Goal: Task Accomplishment & Management: Manage account settings

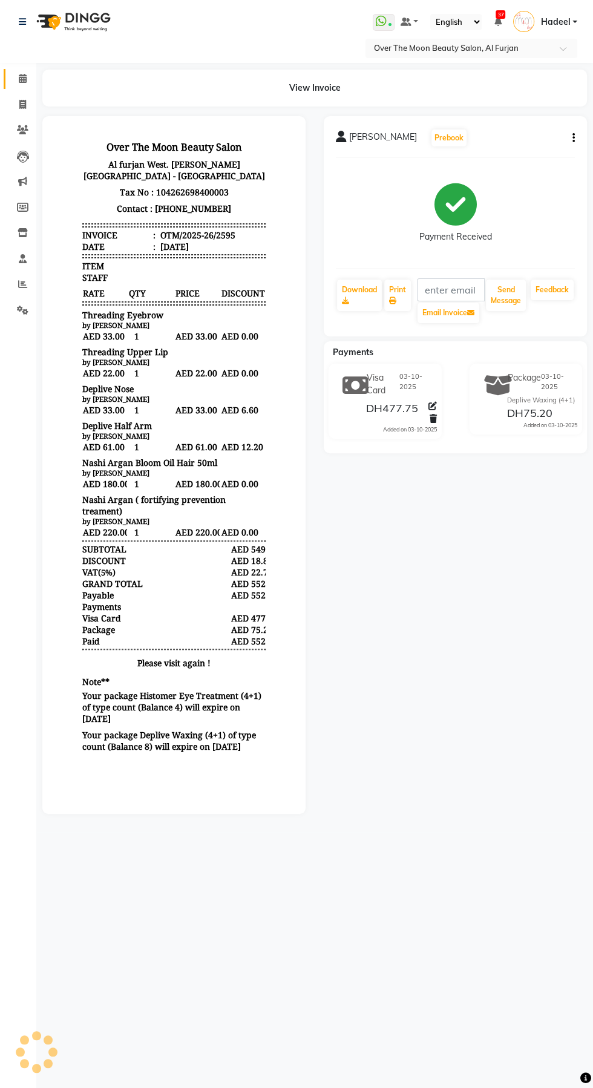
click at [22, 79] on icon at bounding box center [23, 78] width 8 height 9
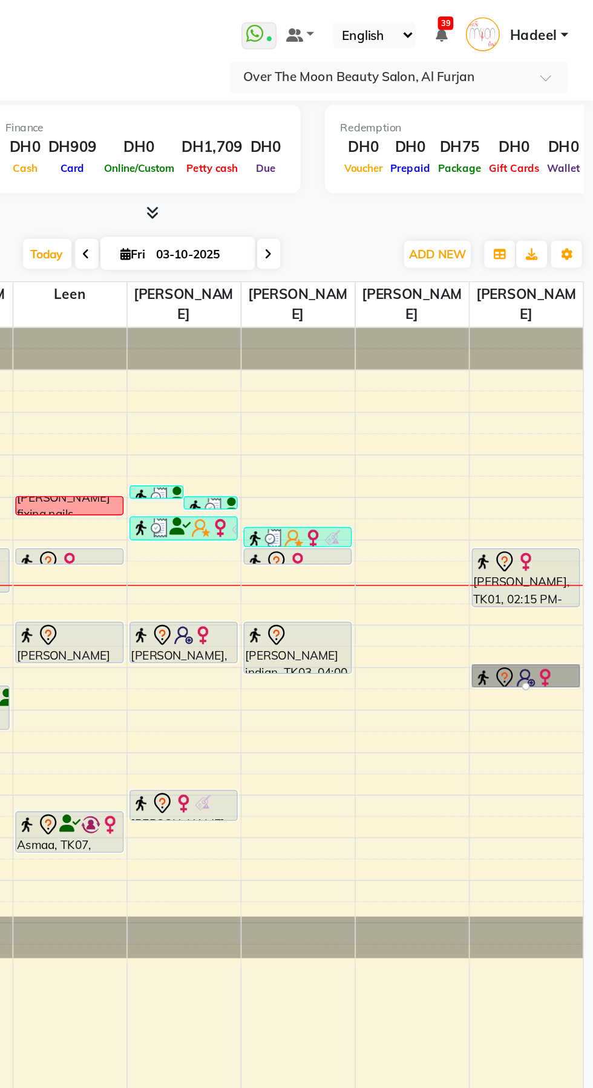
click at [551, 427] on div at bounding box center [550, 429] width 5 height 5
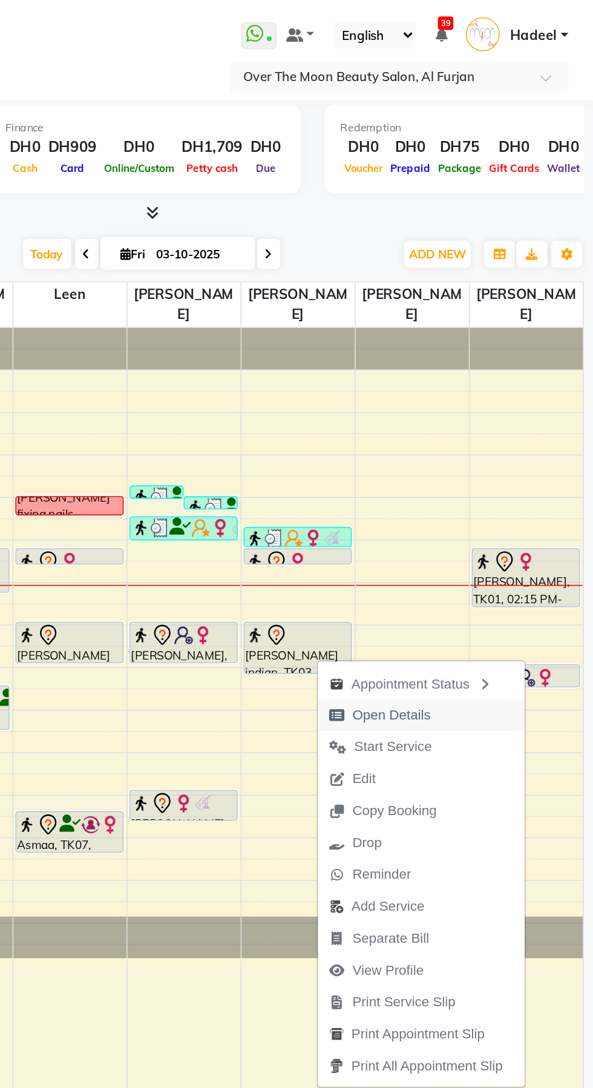
click at [473, 450] on span "Open Details" at bounding box center [466, 447] width 49 height 13
select select "7"
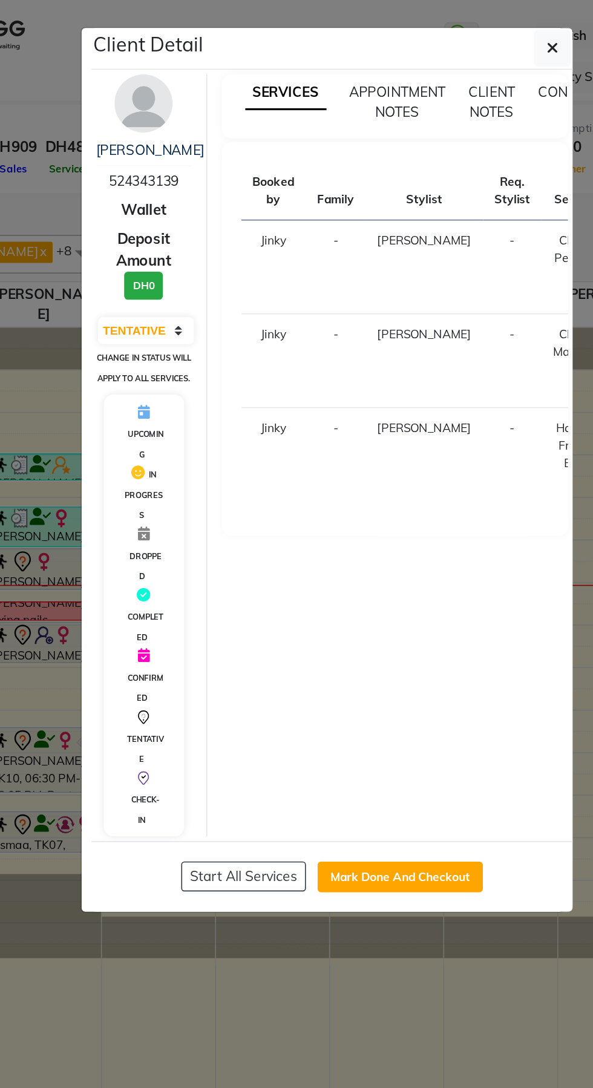
click at [286, 646] on ngb-modal-window "Client Detail Shweta Arora 524343139 Wallet Deposit Amount DH0 Select IN SERVIC…" at bounding box center [296, 544] width 593 height 1088
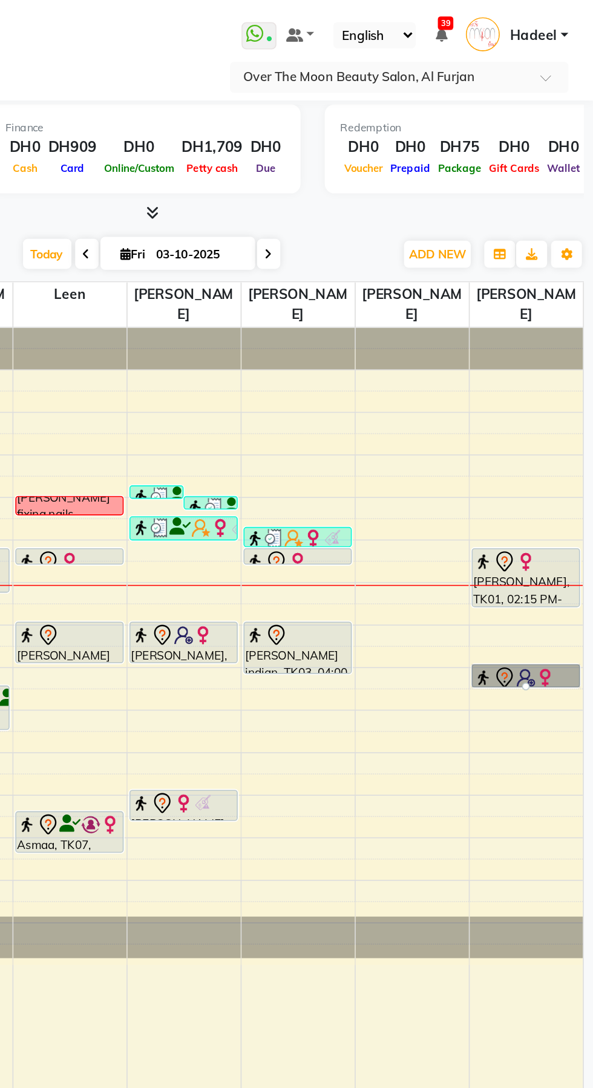
click at [549, 427] on div at bounding box center [550, 429] width 5 height 5
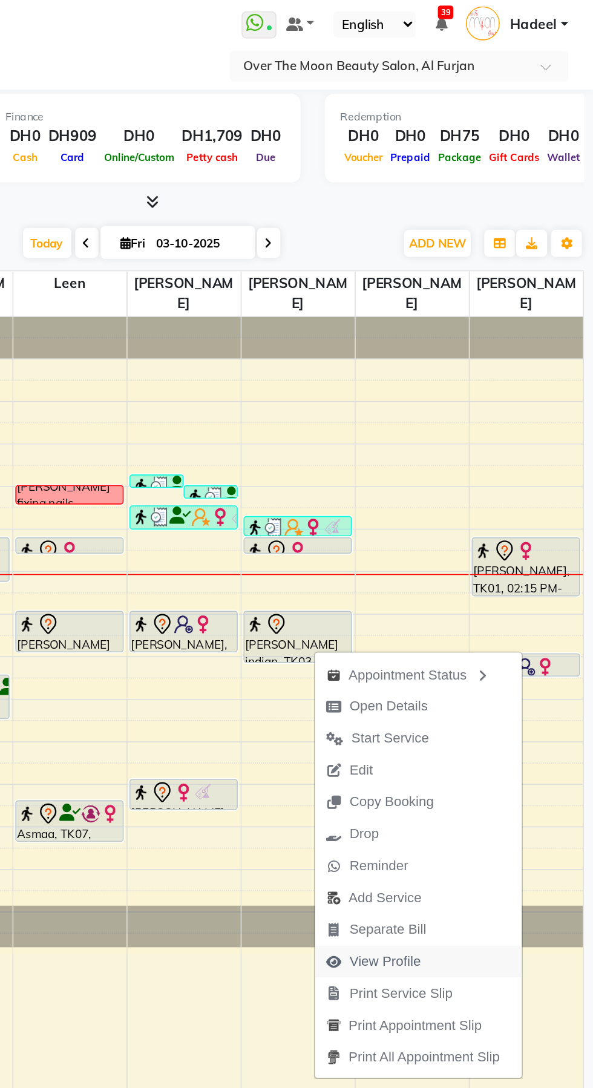
click at [465, 609] on span "View Profile" at bounding box center [463, 608] width 45 height 13
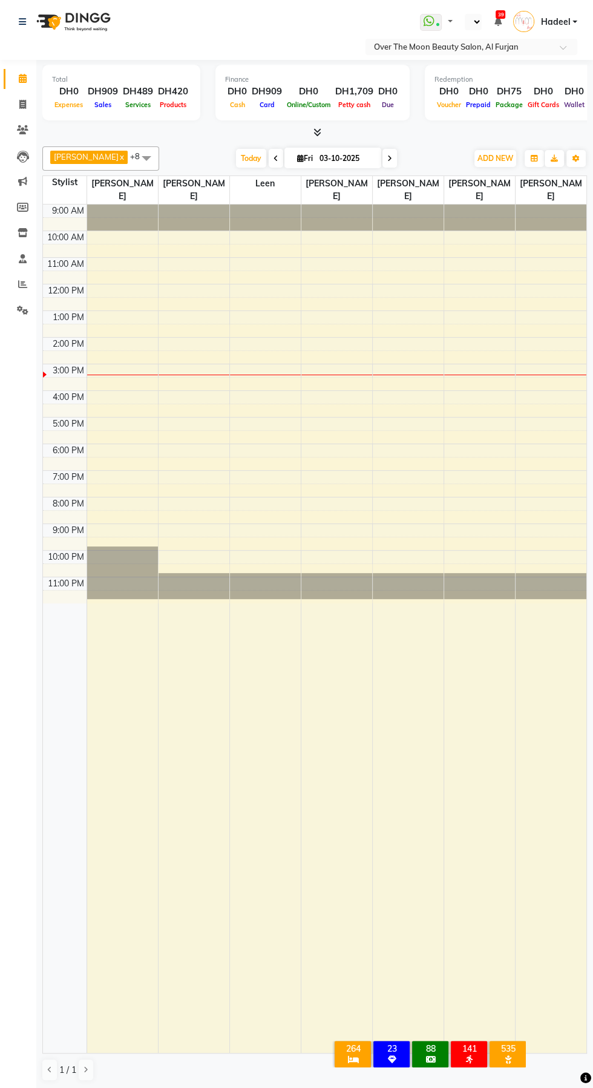
select select "en"
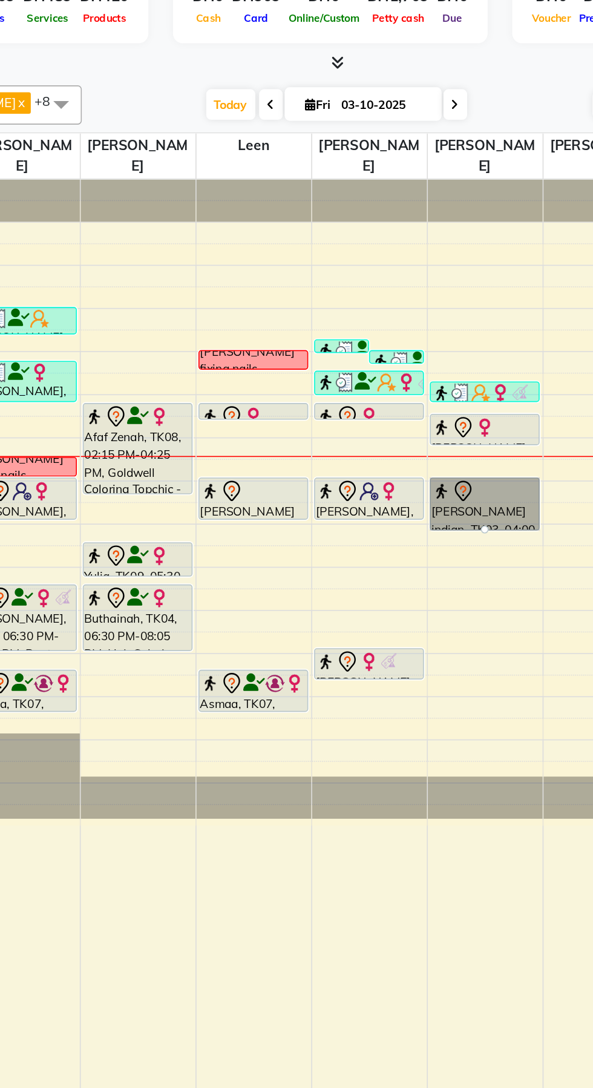
click at [422, 390] on link "[PERSON_NAME] indian, TK03, 04:00 PM-05:15 PM, BIAB Refill" at bounding box center [408, 405] width 68 height 33
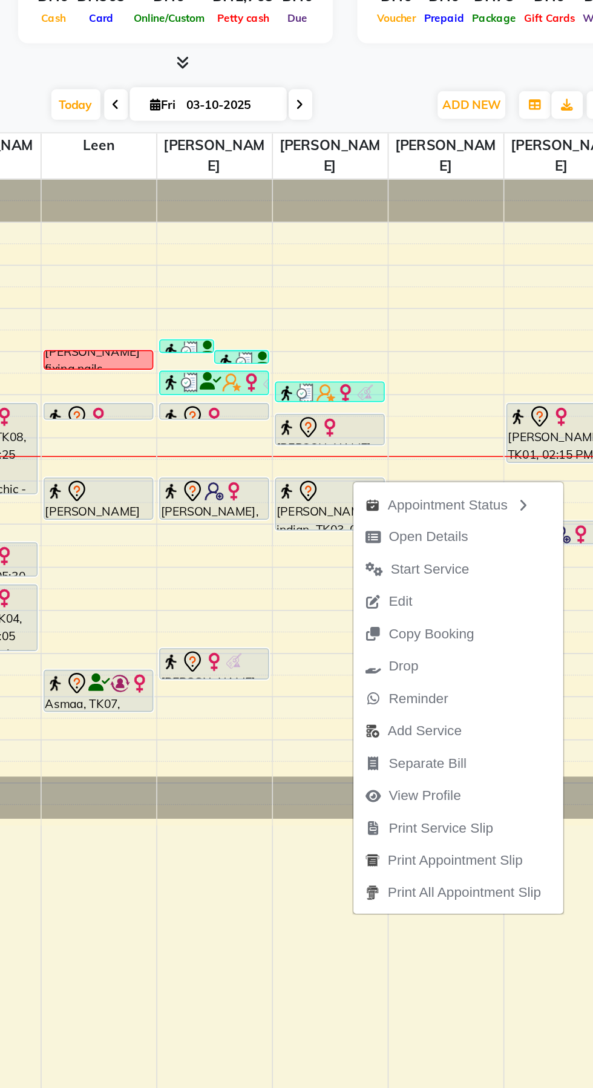
click at [352, 677] on div at bounding box center [336, 629] width 71 height 848
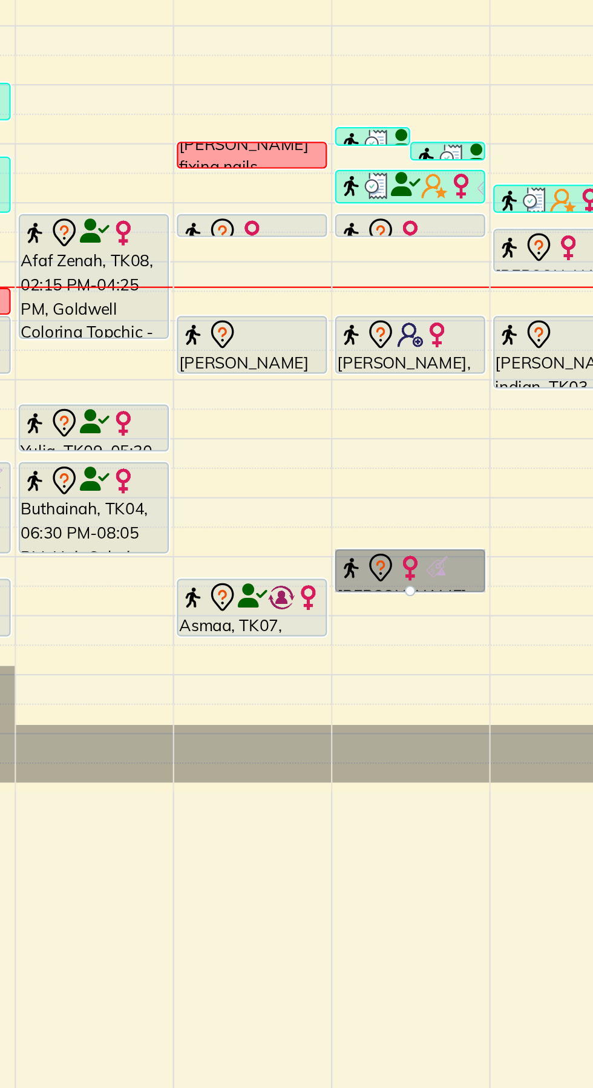
click at [337, 494] on link "[PERSON_NAME], TK10, 08:00 PM-08:45 PM, Threading Eyebrow,Threading Upper Lip" at bounding box center [337, 503] width 68 height 19
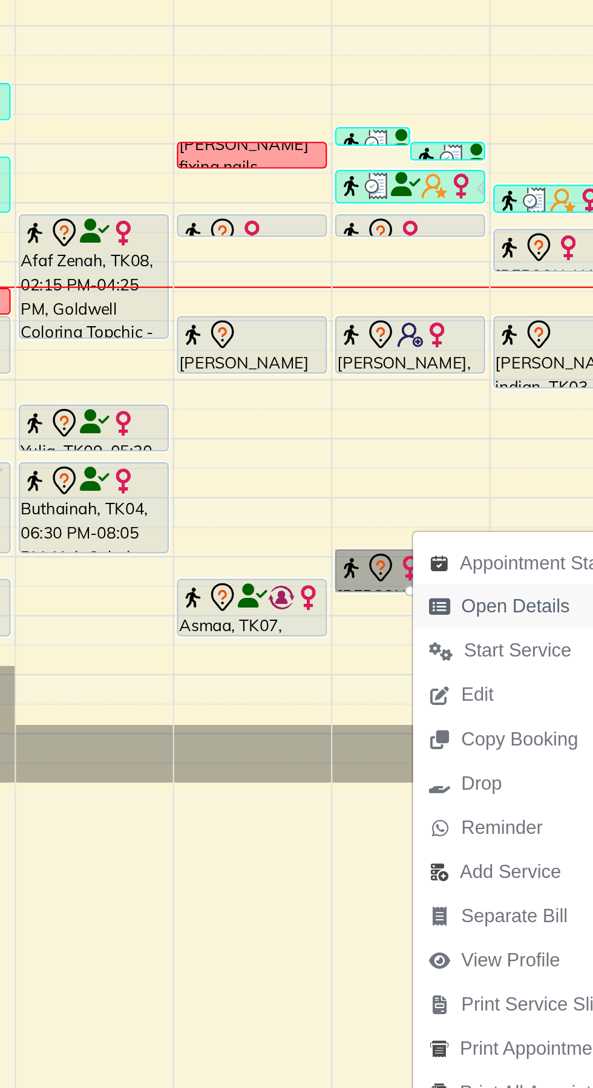
click at [382, 523] on span "Open Details" at bounding box center [383, 519] width 49 height 13
select select "7"
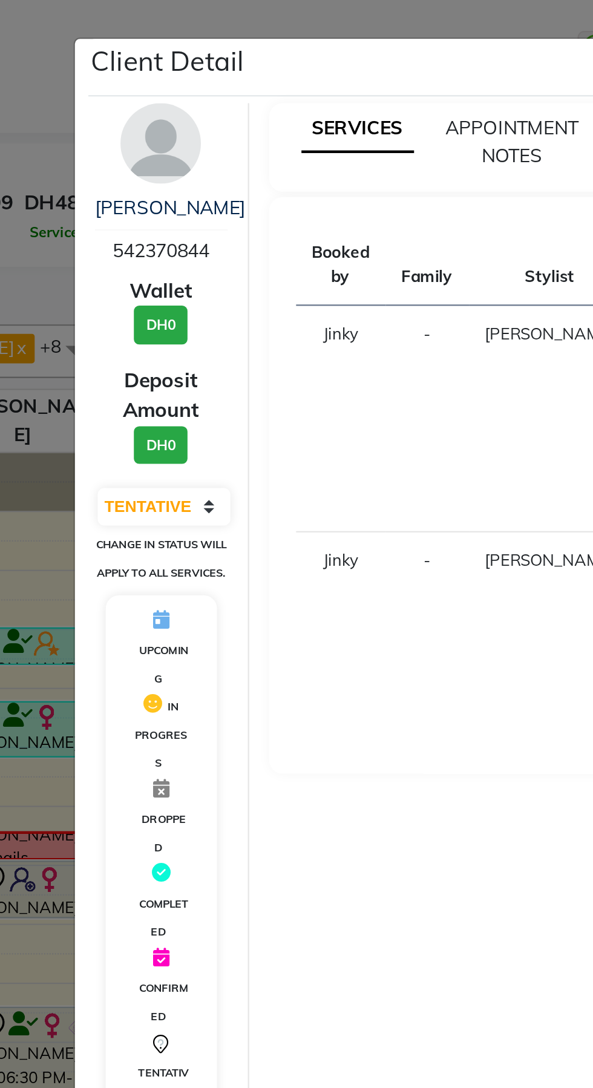
click at [126, 106] on ngb-modal-window "Client Detail thilina prathana 542370844 Wallet DH0 Deposit Amount DH0 Select I…" at bounding box center [296, 544] width 593 height 1088
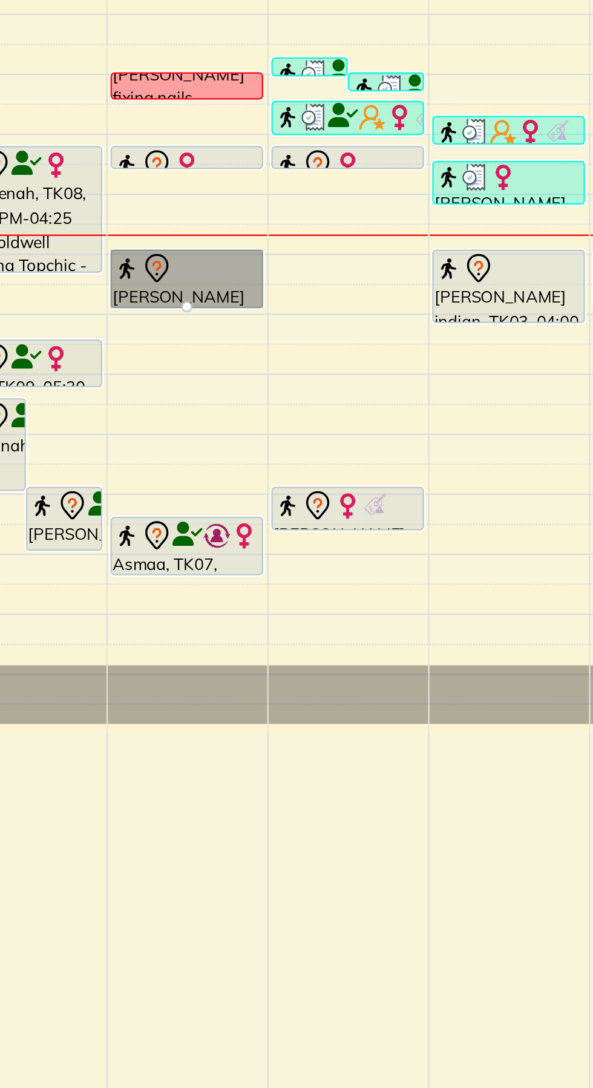
click at [271, 389] on link "[PERSON_NAME] indian, TK03, 04:00 PM-05:00 PM, Classic Pedicure" at bounding box center [265, 402] width 68 height 26
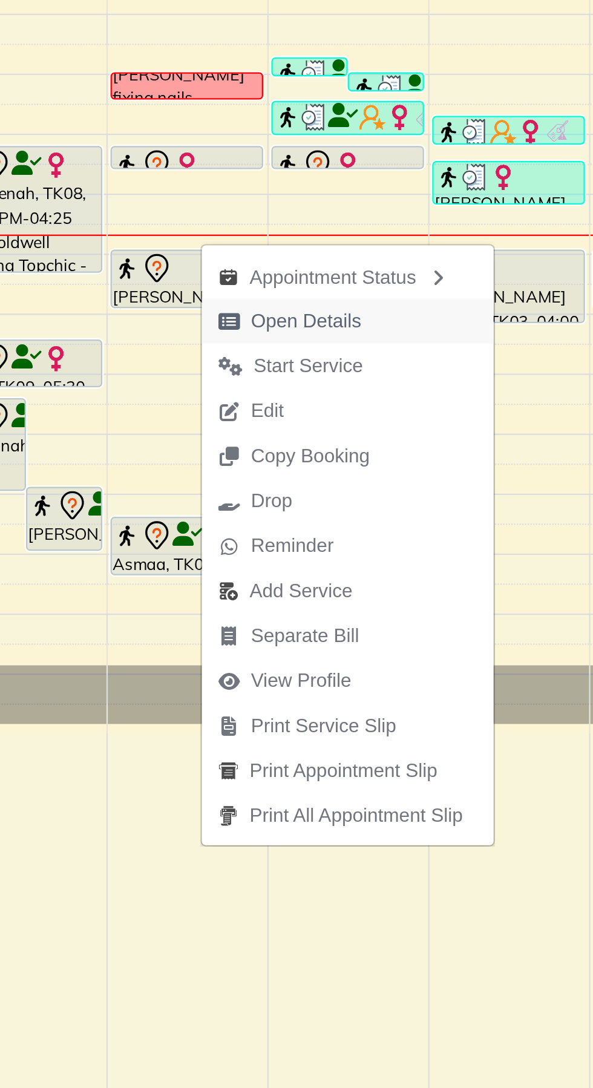
click at [301, 422] on span "Open Details" at bounding box center [318, 420] width 49 height 13
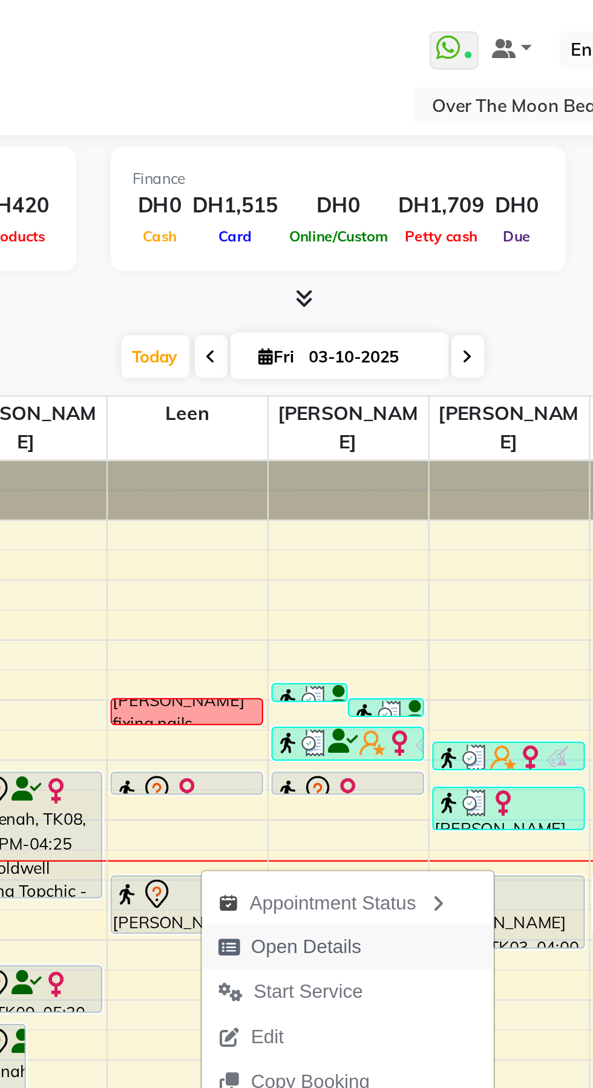
select select "7"
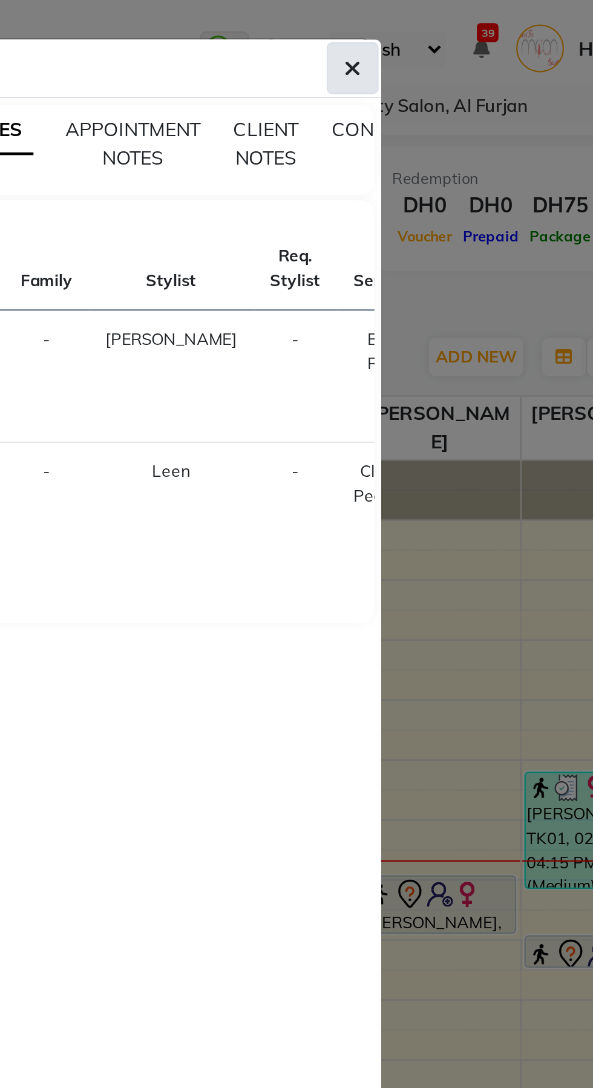
click at [436, 28] on button "button" at bounding box center [440, 30] width 23 height 23
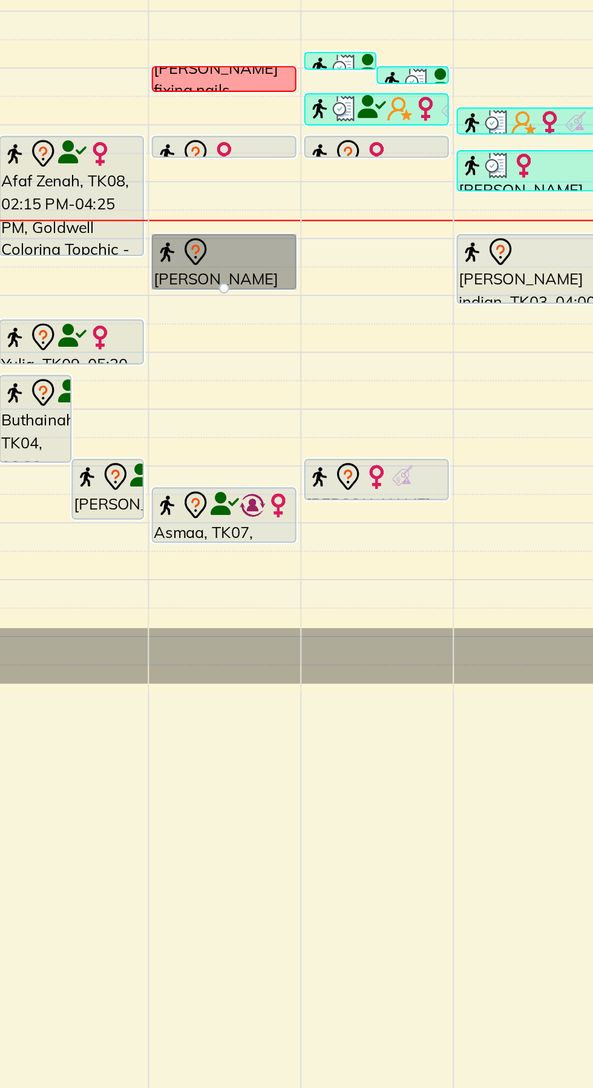
click at [267, 412] on div at bounding box center [265, 414] width 5 height 5
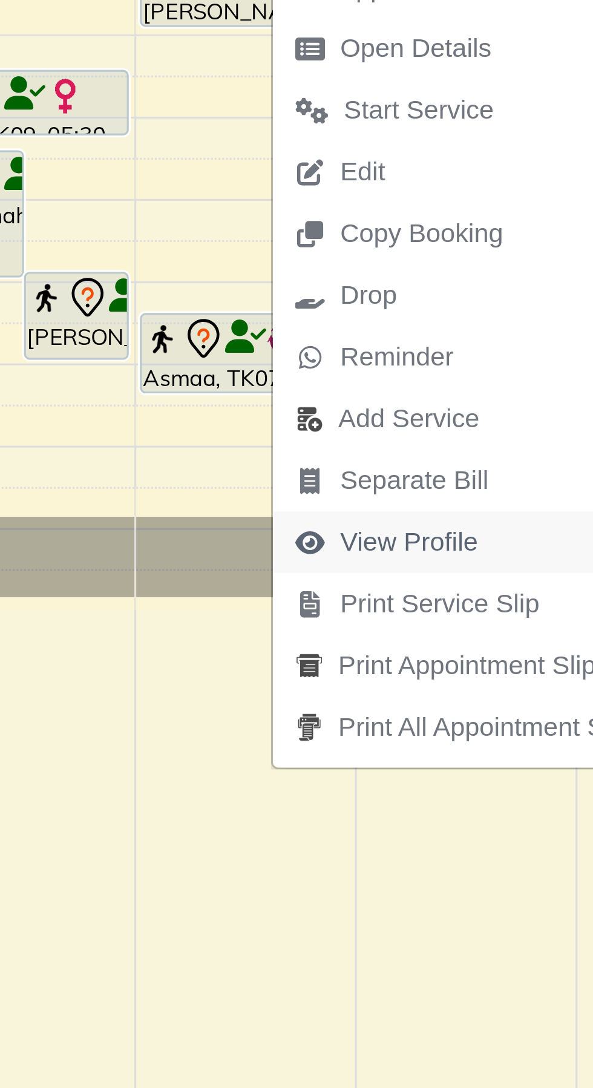
click at [323, 582] on span "View Profile" at bounding box center [318, 581] width 45 height 13
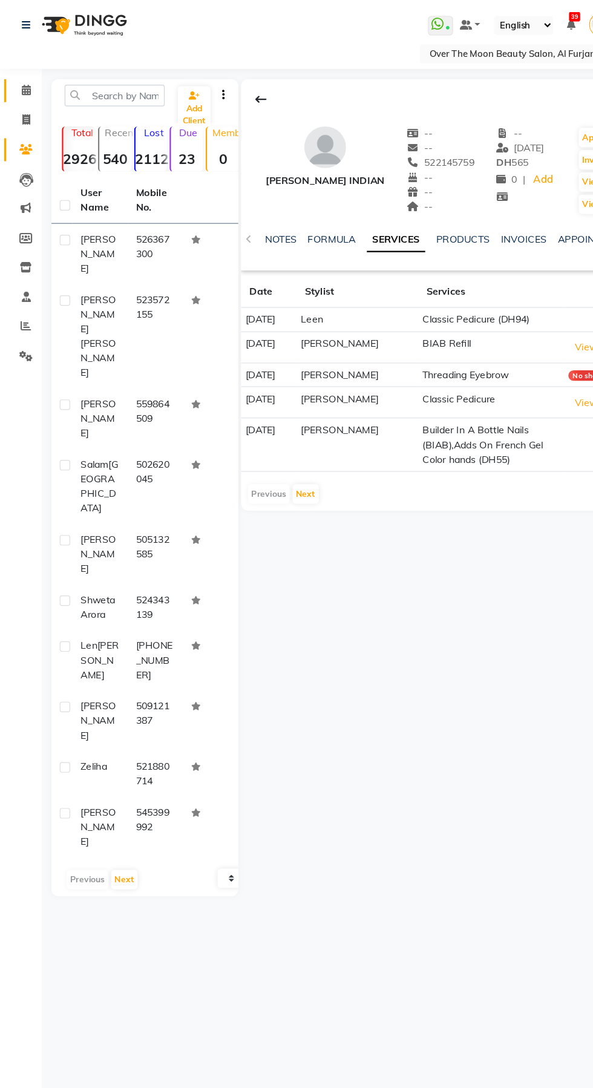
click at [16, 79] on span at bounding box center [22, 79] width 21 height 14
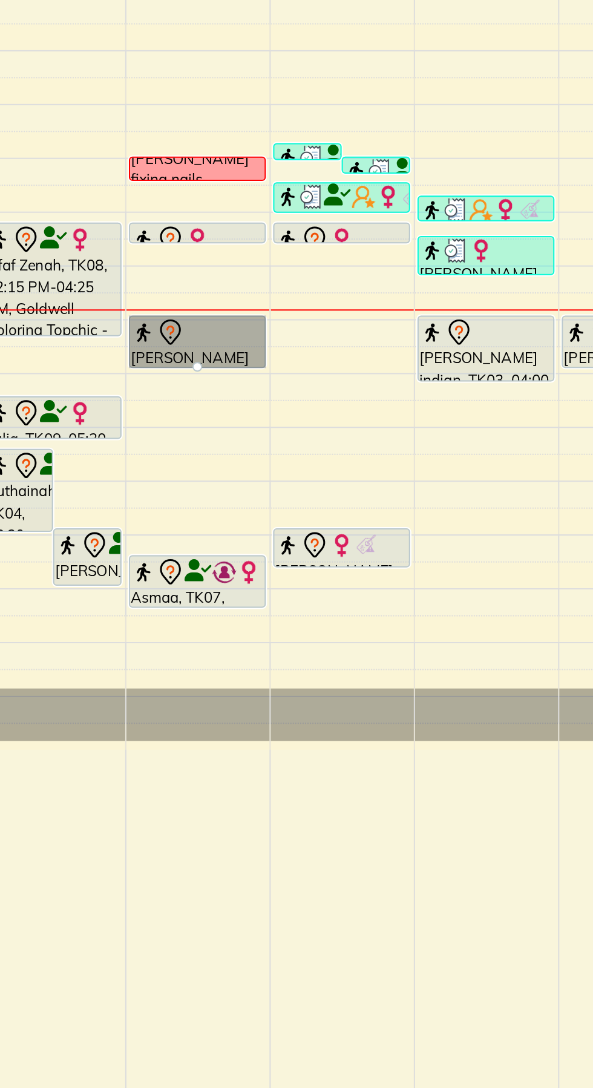
click at [263, 412] on div at bounding box center [265, 414] width 5 height 5
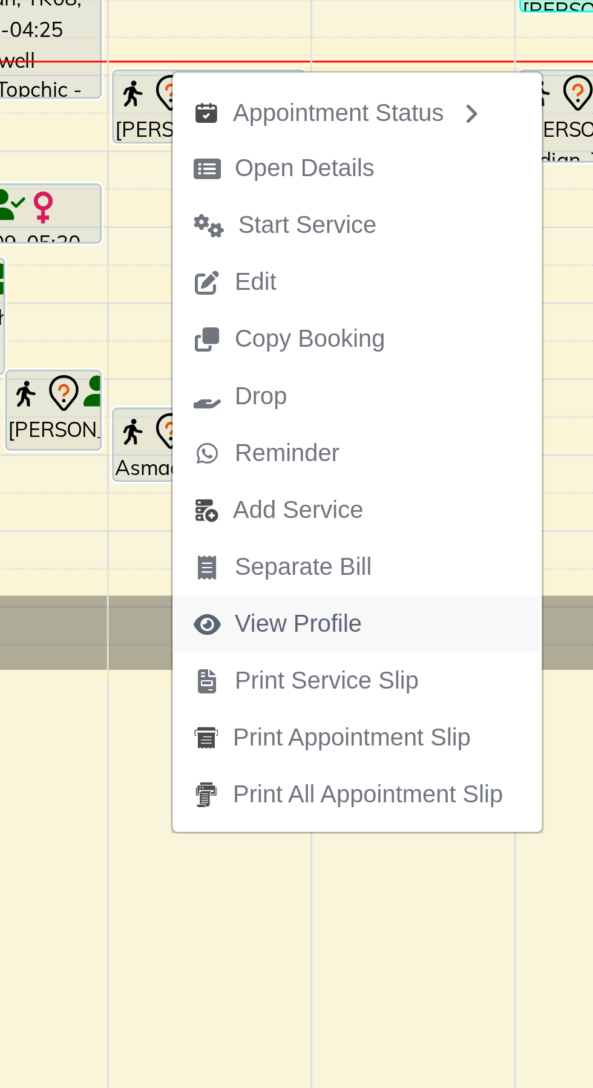
click at [316, 583] on span "View Profile" at bounding box center [296, 583] width 45 height 13
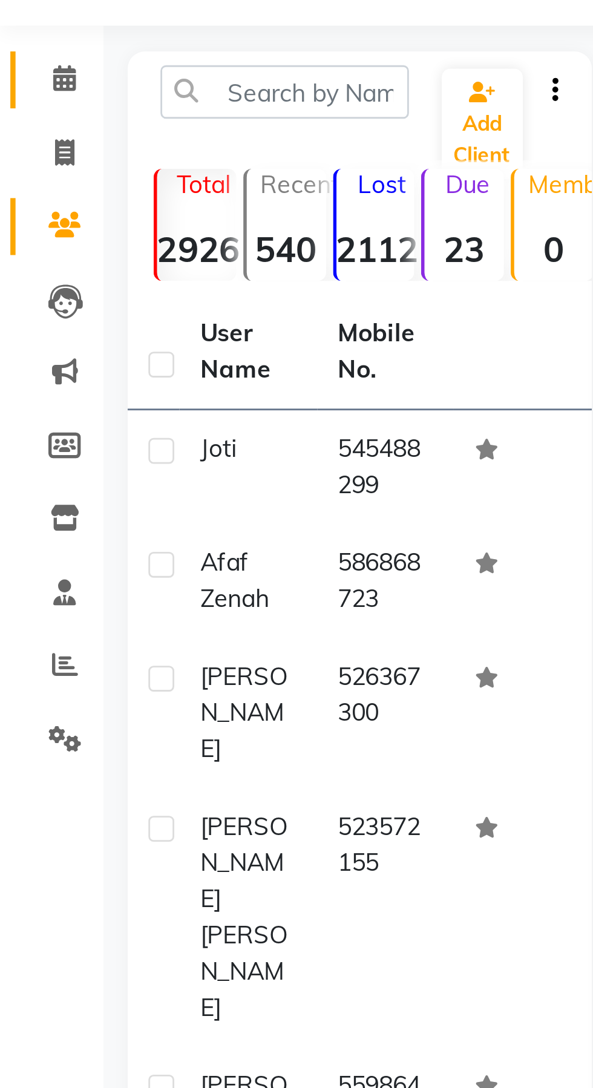
click at [15, 77] on span at bounding box center [22, 79] width 21 height 14
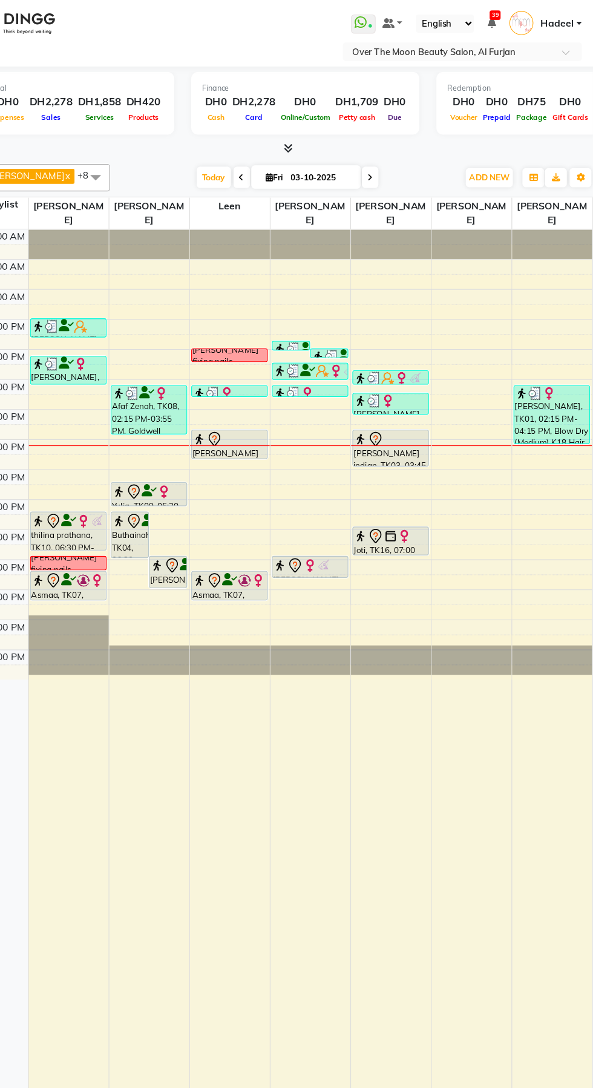
click at [382, 155] on span at bounding box center [389, 158] width 15 height 19
type input "04-10-2025"
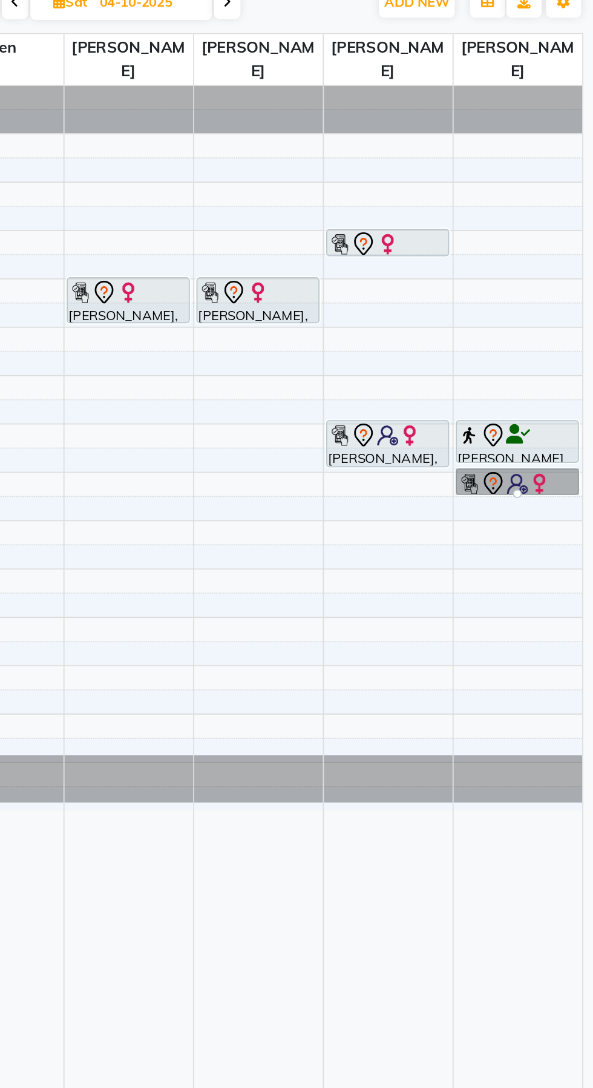
click at [548, 427] on div at bounding box center [550, 429] width 5 height 5
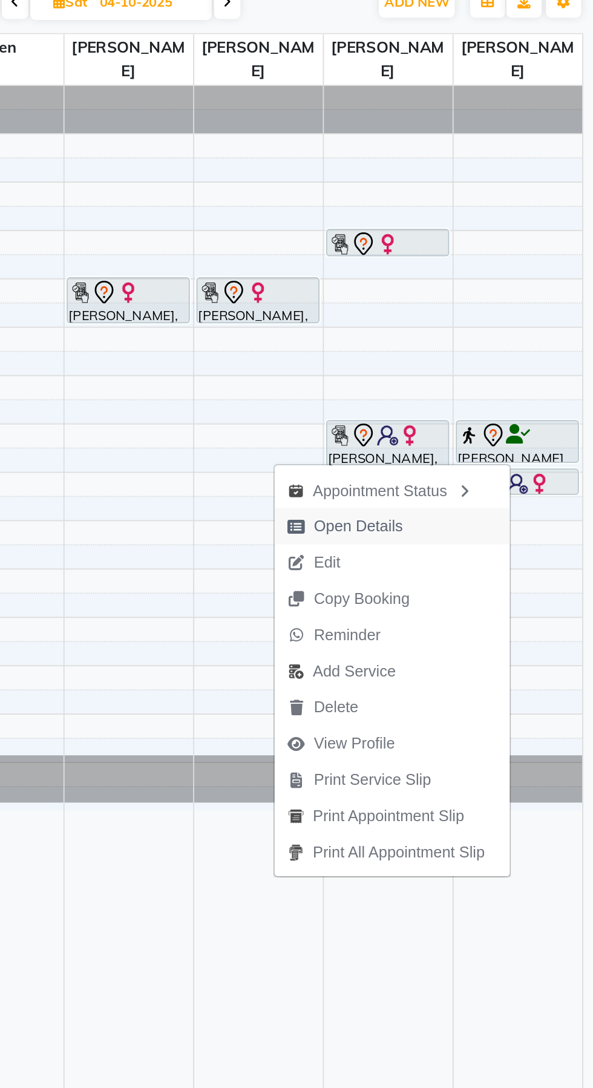
click at [479, 453] on span "Open Details" at bounding box center [463, 447] width 49 height 13
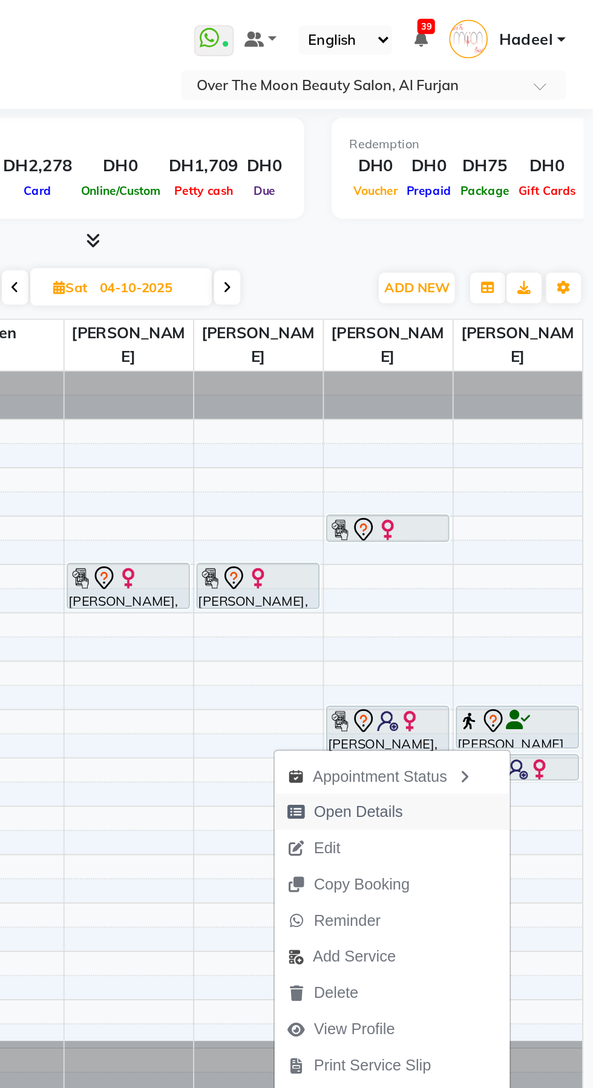
select select "7"
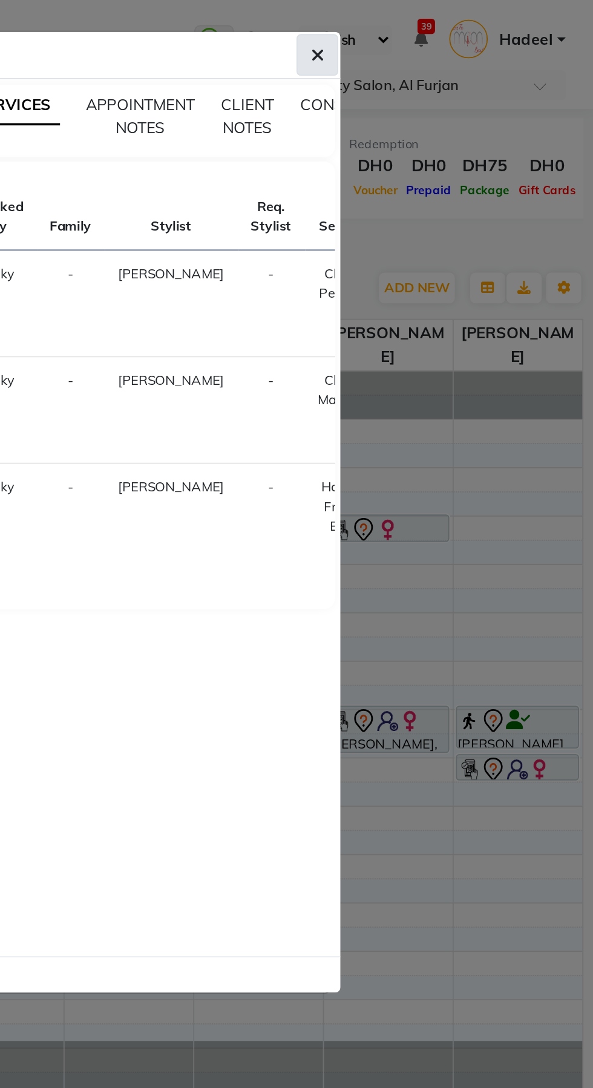
click at [442, 27] on icon "button" at bounding box center [440, 30] width 7 height 10
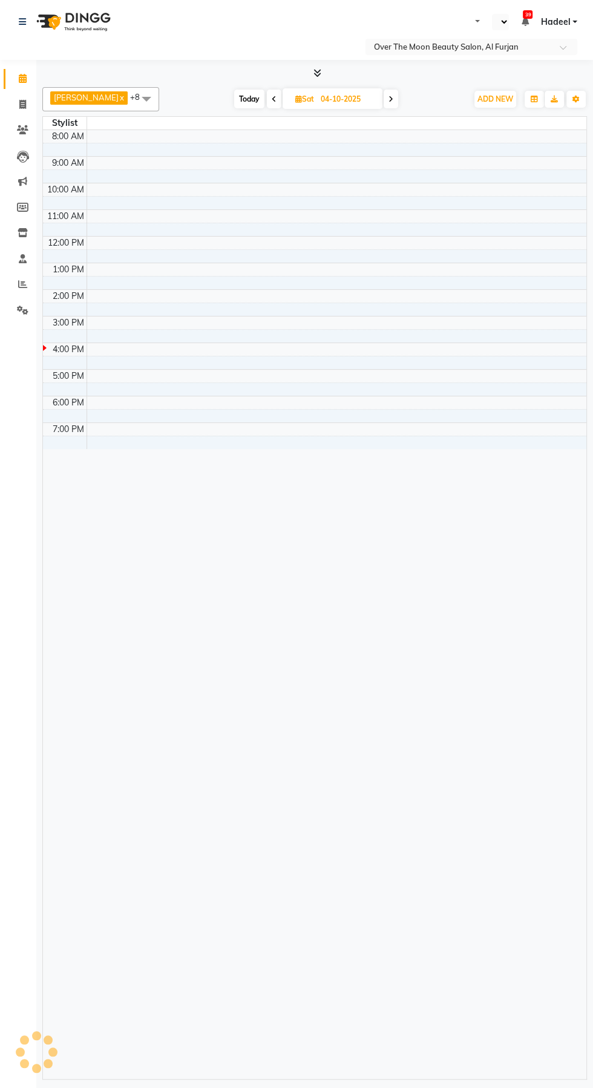
select select "en"
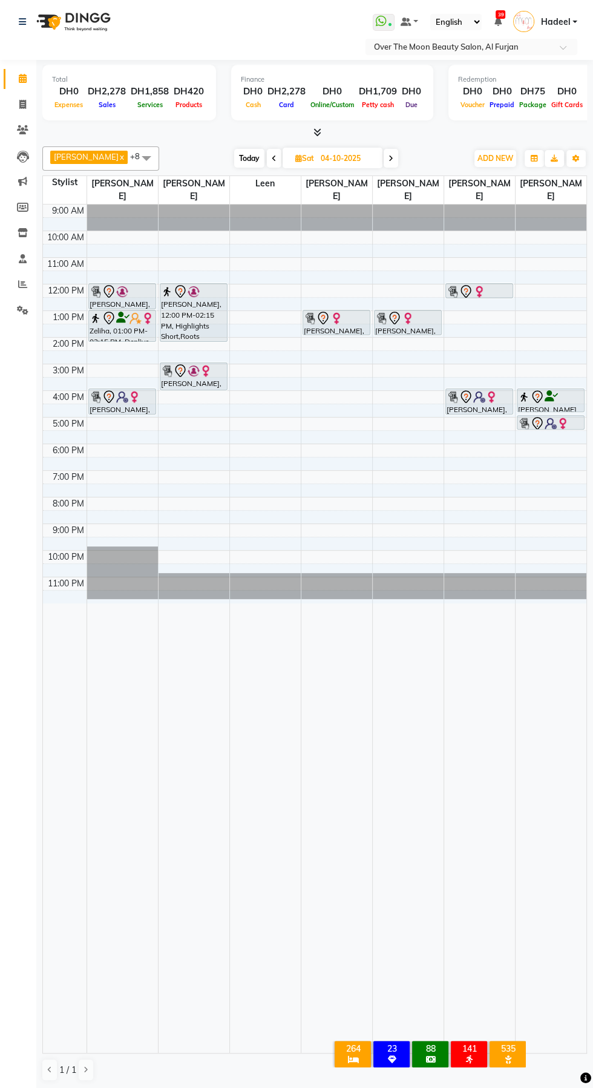
click at [235, 157] on span "Today" at bounding box center [249, 158] width 30 height 19
type input "03-10-2025"
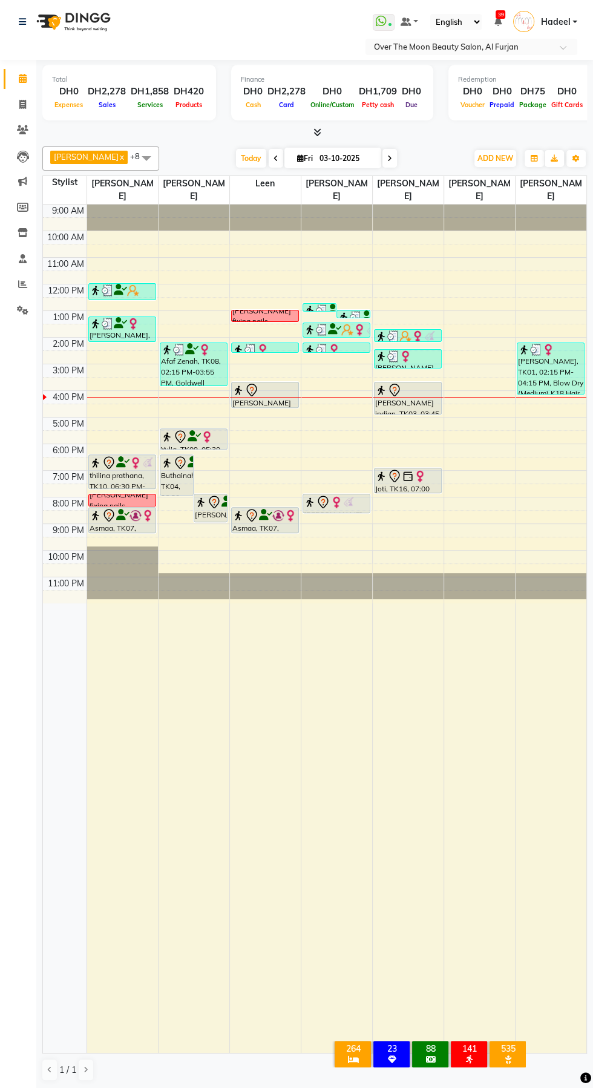
click at [99, 176] on span "[PERSON_NAME]" at bounding box center [122, 190] width 71 height 28
click at [361, 832] on div at bounding box center [336, 629] width 71 height 848
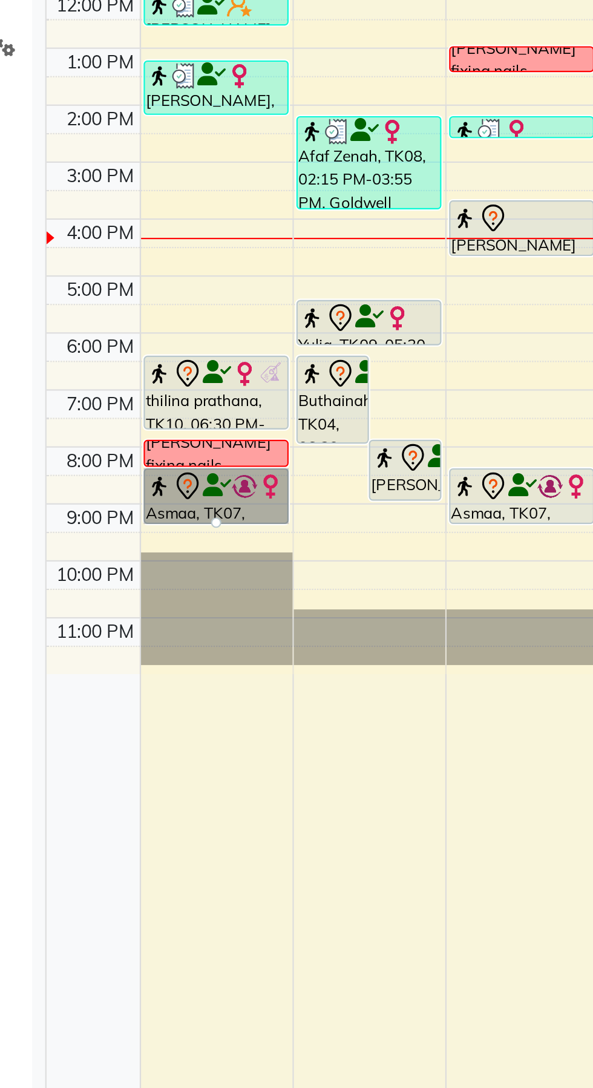
click at [120, 530] on div at bounding box center [122, 532] width 5 height 5
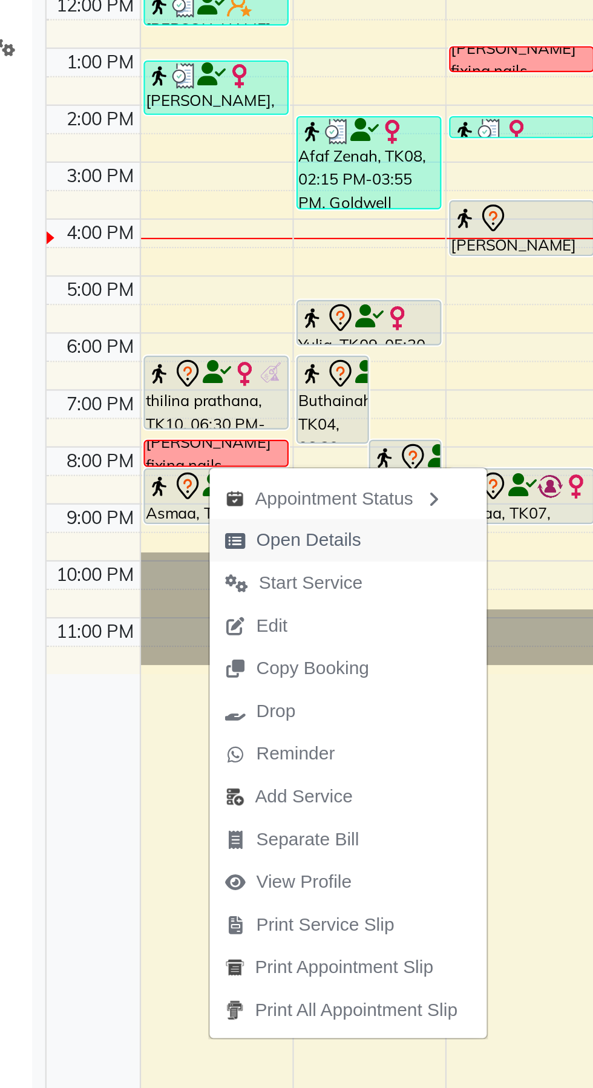
click at [189, 543] on span "Open Details" at bounding box center [158, 541] width 78 height 20
select select "7"
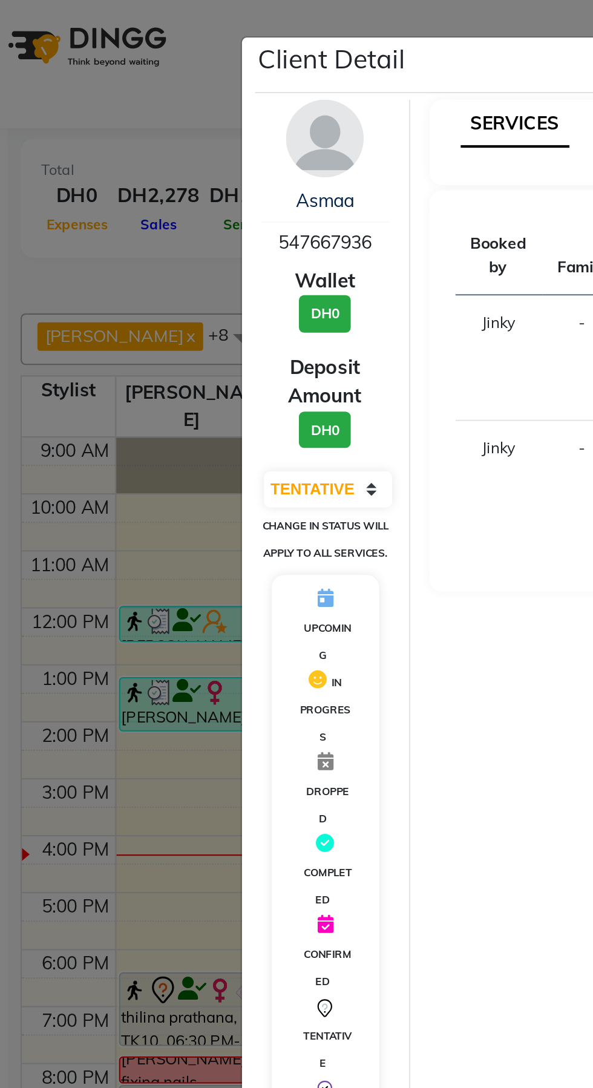
click at [86, 140] on ngb-modal-window "Client Detail Asmaa 547667936 Wallet DH0 Deposit Amount DH0 Select IN SERVICE C…" at bounding box center [296, 544] width 593 height 1088
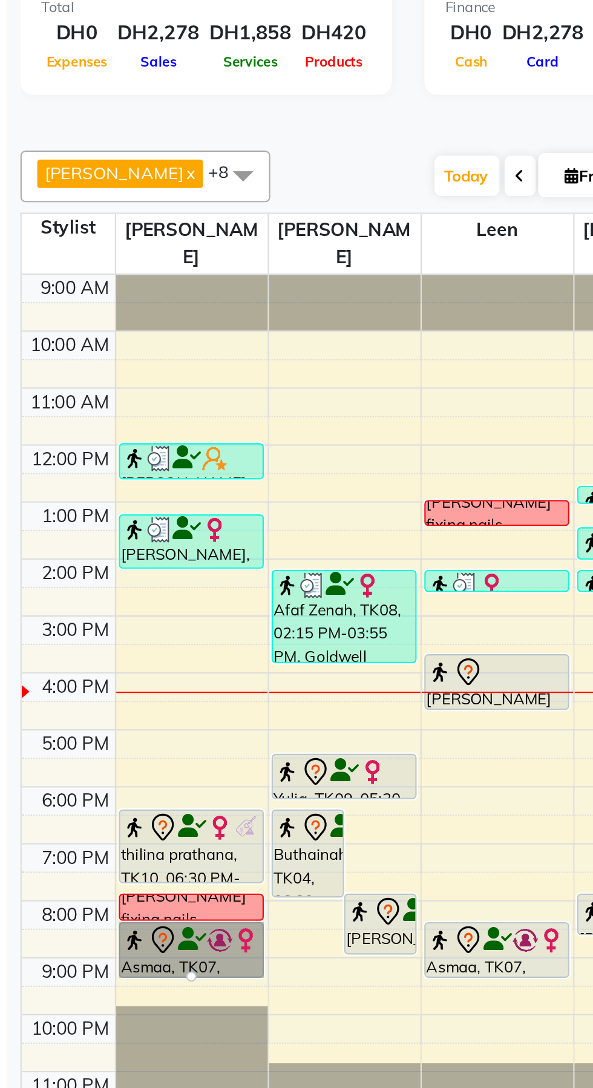
click at [120, 530] on div at bounding box center [122, 532] width 5 height 5
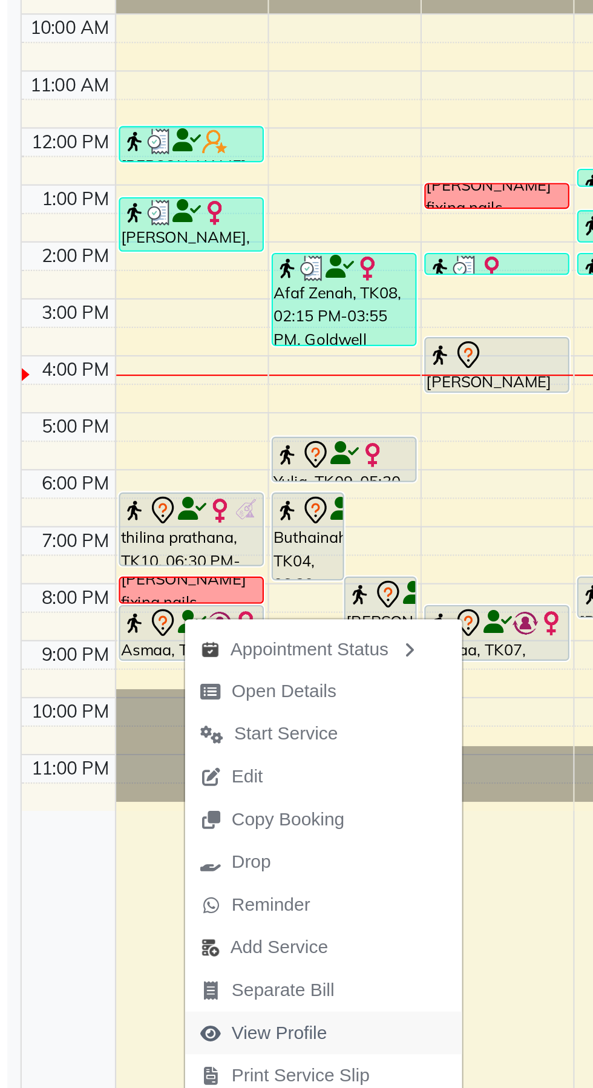
click at [174, 705] on span "View Profile" at bounding box center [163, 707] width 45 height 13
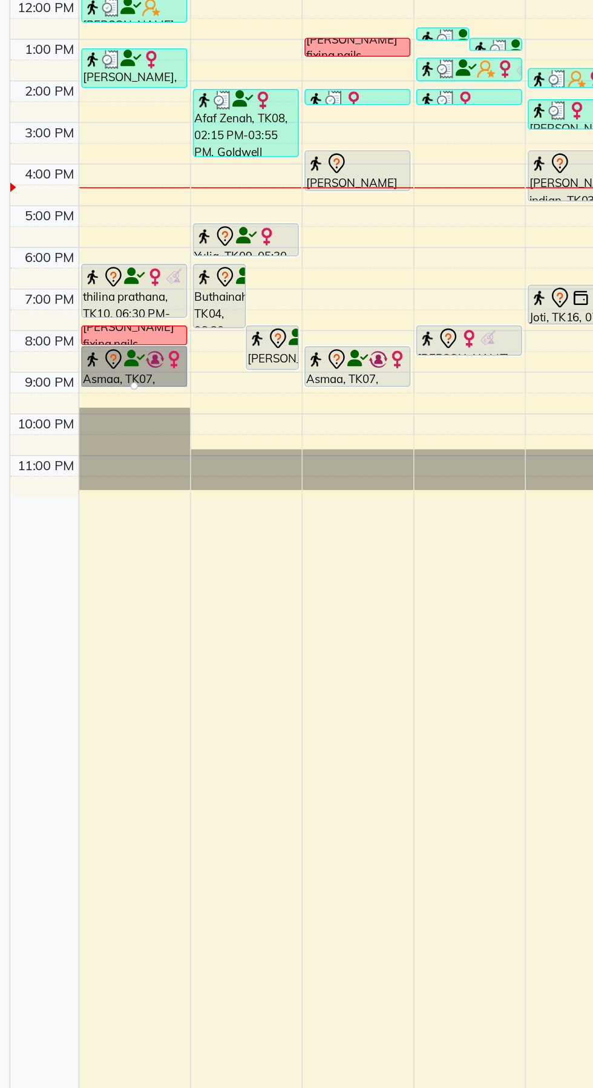
click at [121, 530] on div at bounding box center [122, 532] width 5 height 5
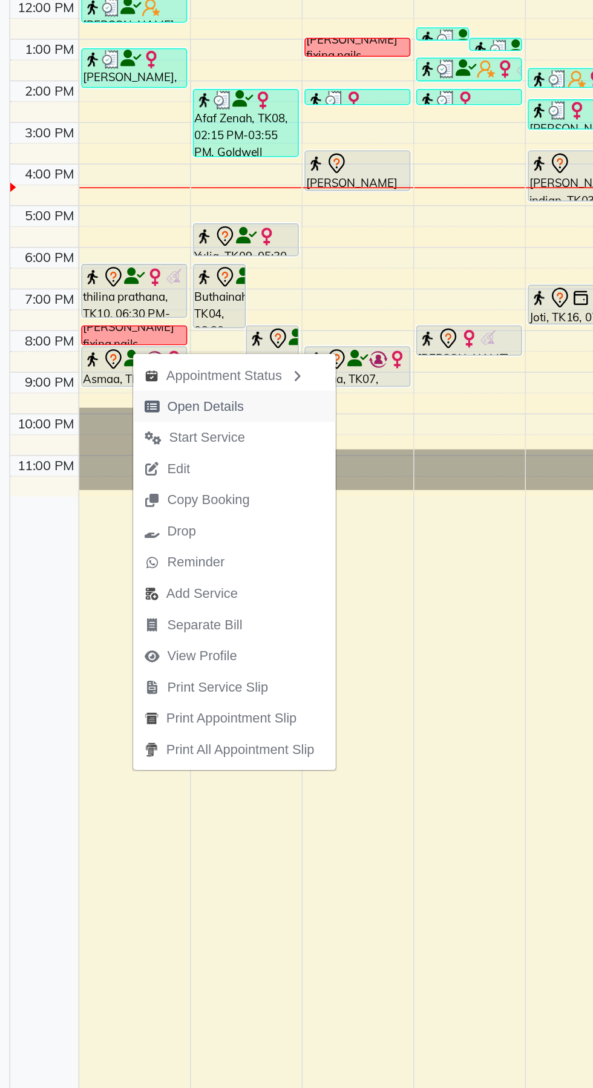
click at [149, 552] on span "Open Details" at bounding box center [161, 546] width 78 height 20
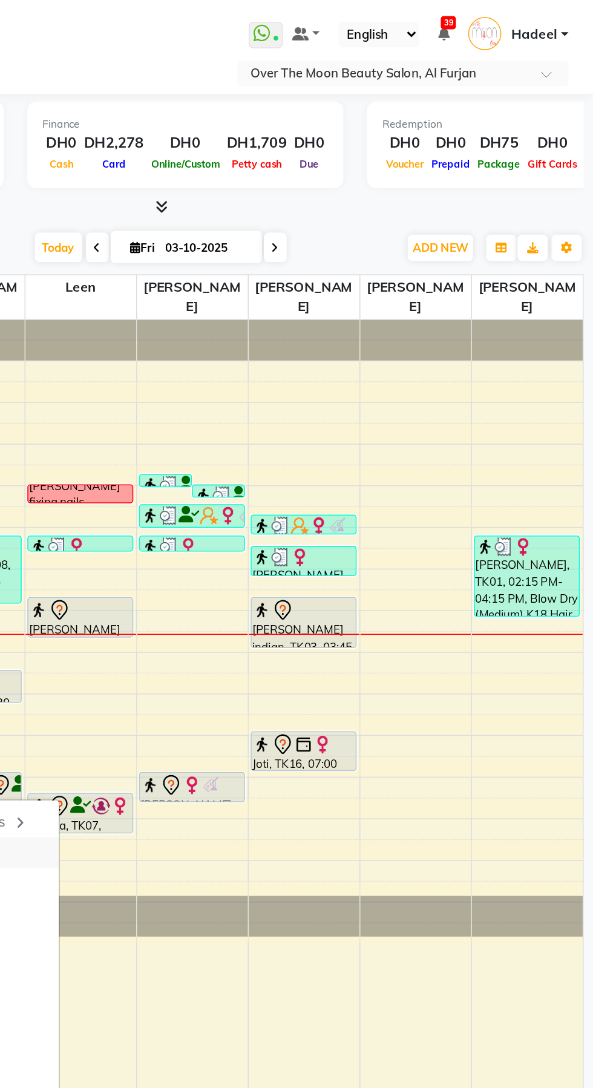
select select "7"
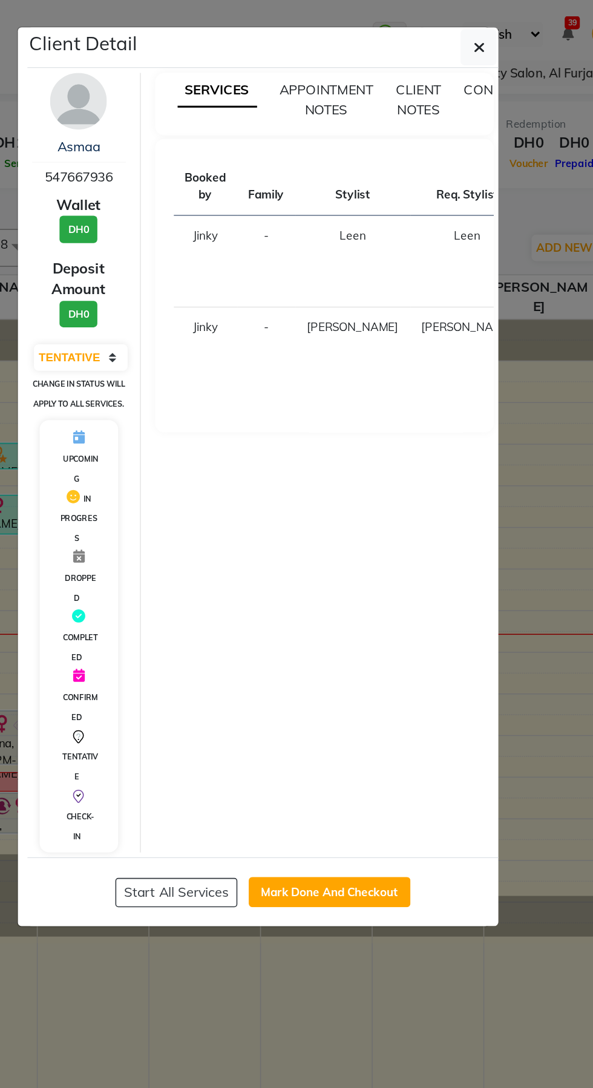
click at [310, 671] on ngb-modal-window "Client Detail Asmaa 547667936 Wallet DH0 Deposit Amount DH0 Select IN SERVICE C…" at bounding box center [296, 544] width 593 height 1088
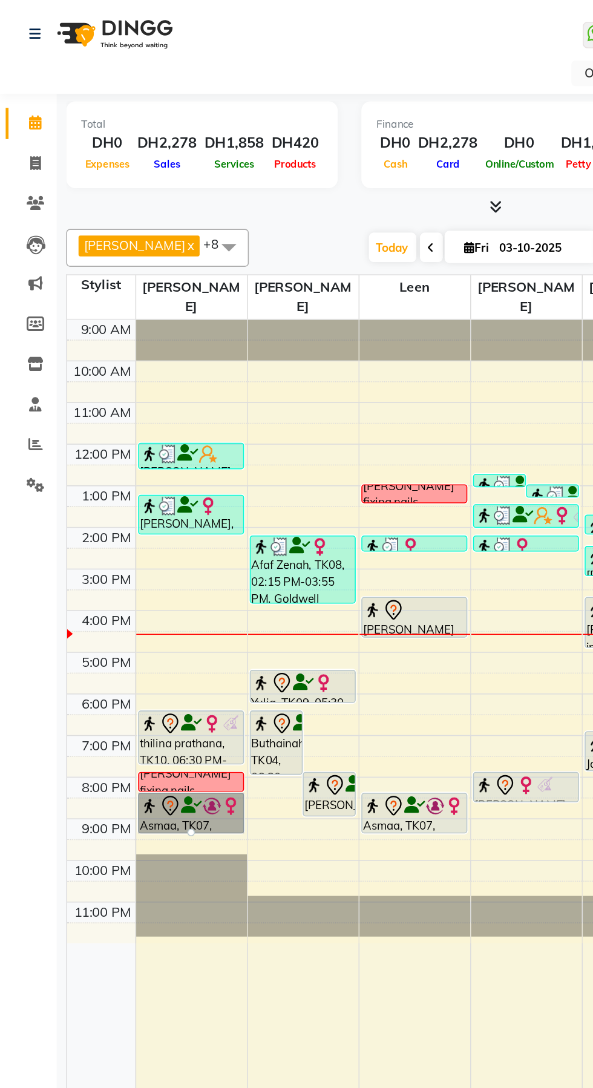
click at [123, 530] on div at bounding box center [122, 532] width 5 height 5
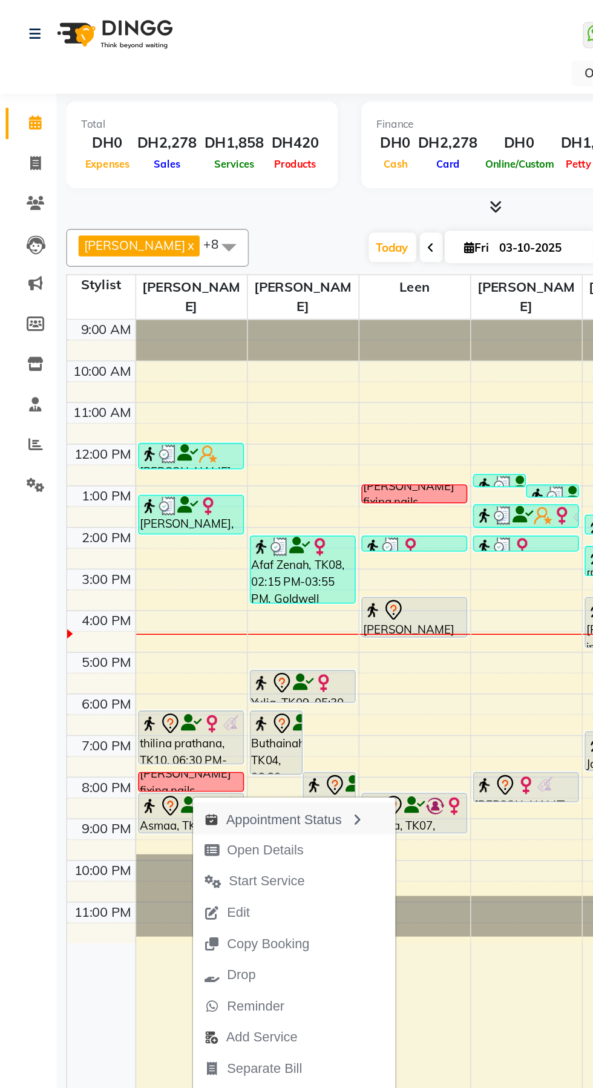
click at [200, 527] on div "Appointment Status" at bounding box center [188, 523] width 130 height 21
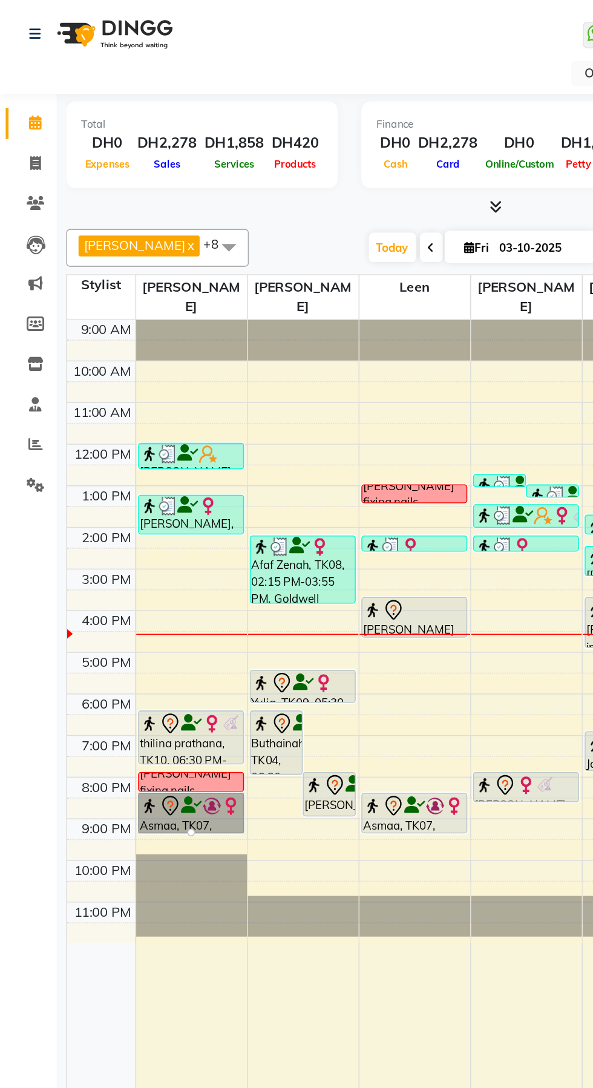
click at [124, 530] on div at bounding box center [122, 532] width 5 height 5
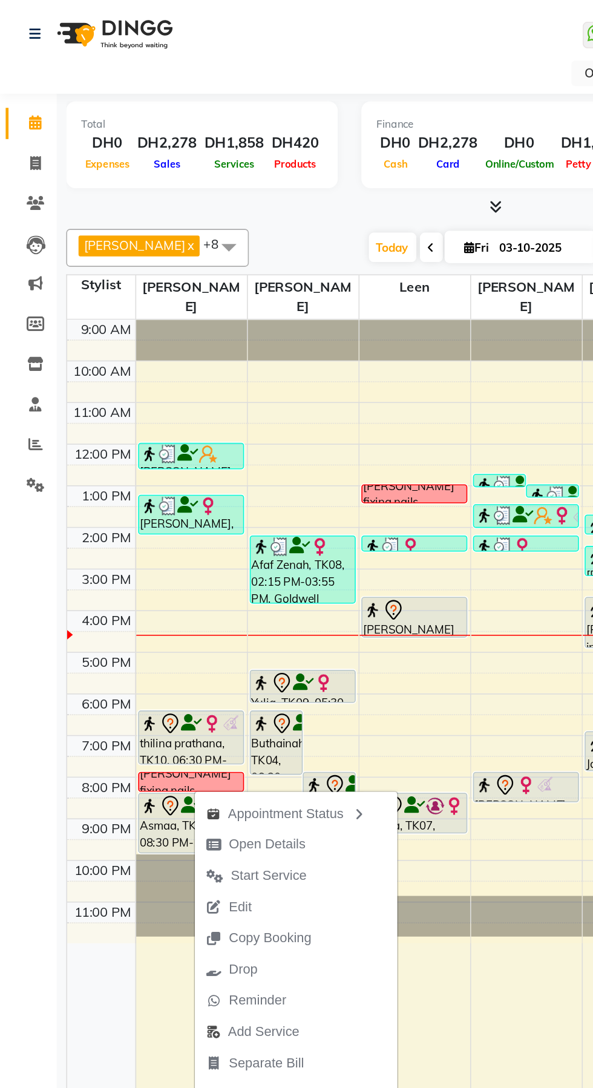
click at [44, 612] on div at bounding box center [65, 629] width 44 height 848
